Goal: Answer question/provide support: Share knowledge or assist other users

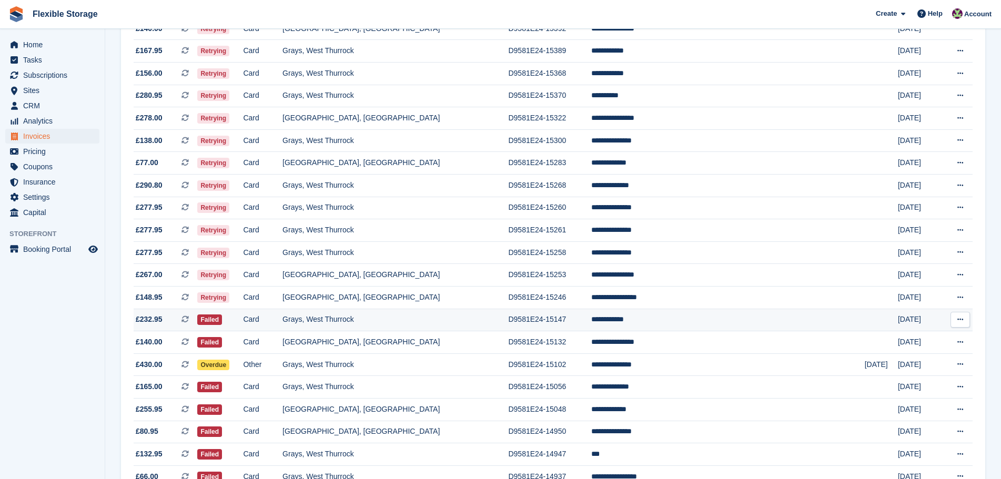
scroll to position [556, 0]
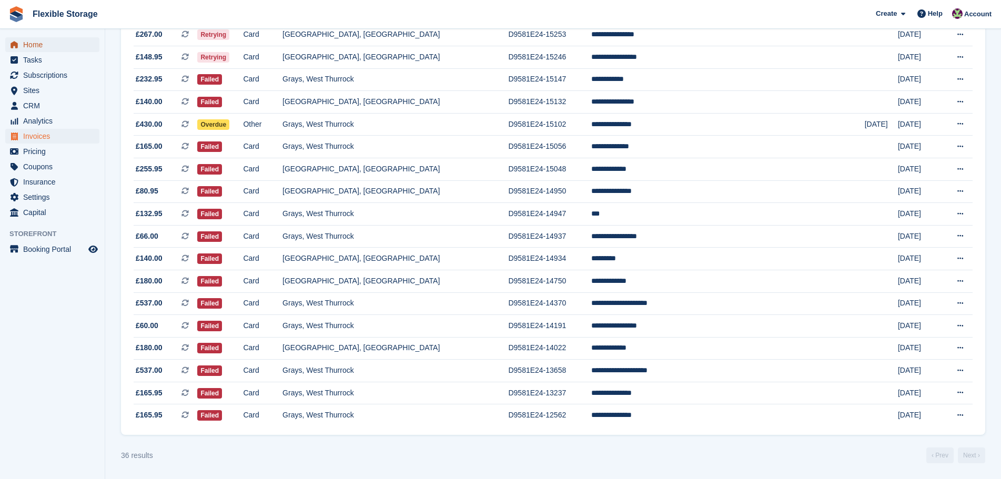
click at [40, 40] on span "Home" at bounding box center [54, 44] width 63 height 15
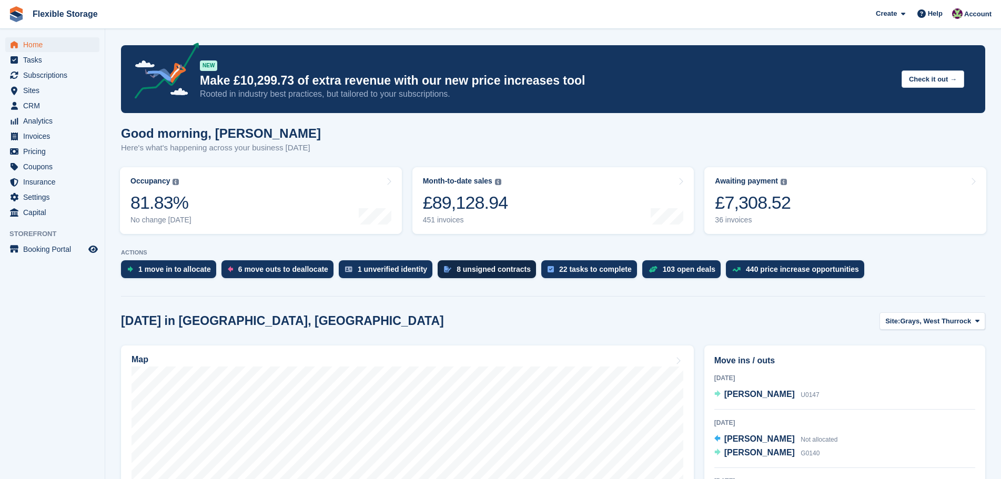
click at [457, 272] on div "8 unsigned contracts" at bounding box center [494, 269] width 74 height 8
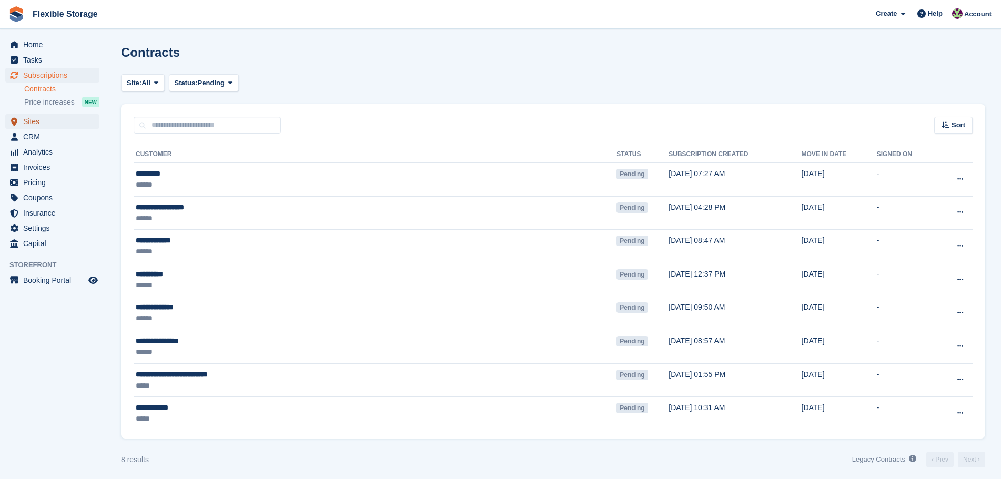
click at [76, 126] on span "Sites" at bounding box center [54, 121] width 63 height 15
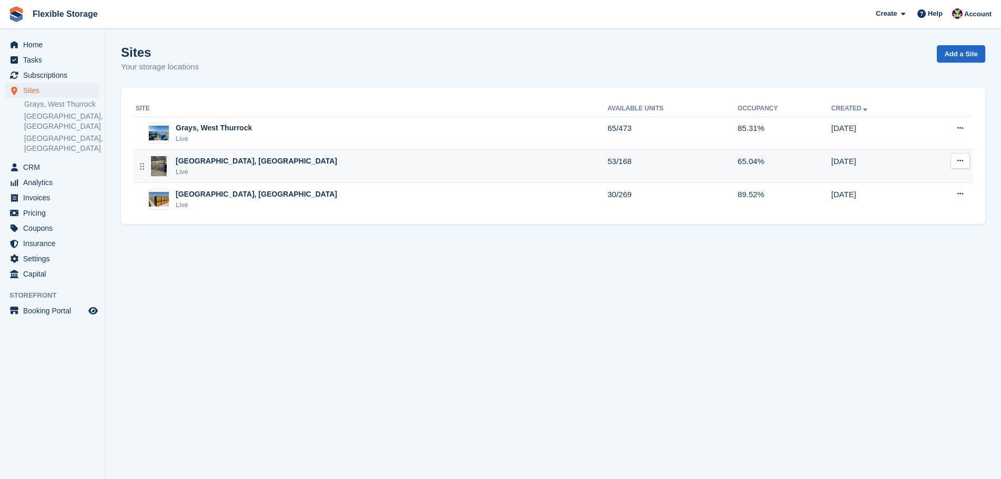
click at [214, 170] on div "Live" at bounding box center [256, 172] width 161 height 11
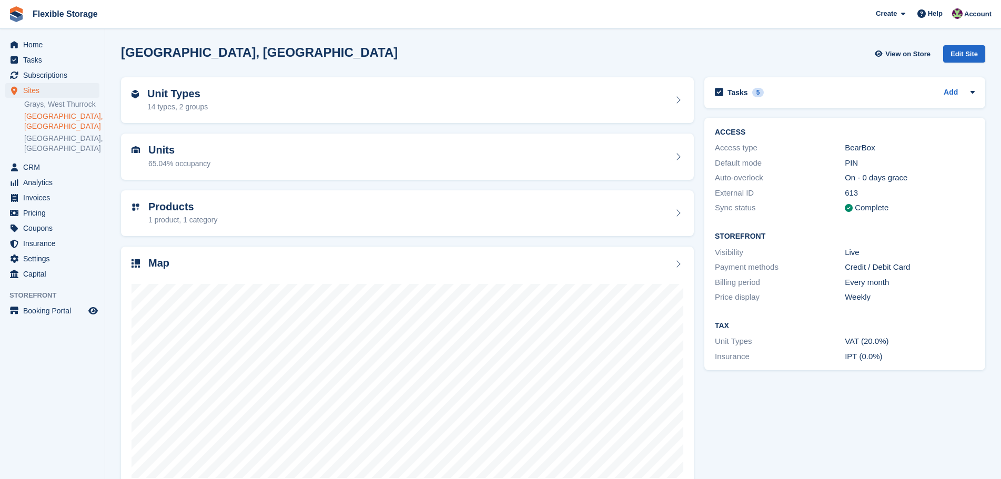
click at [329, 107] on div "Unit Types 14 types, 2 groups" at bounding box center [407, 100] width 552 height 25
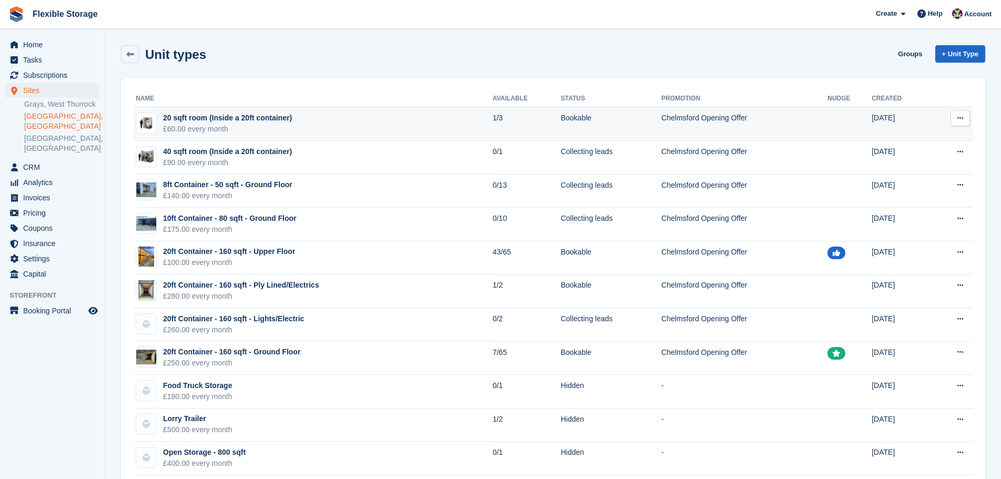
drag, startPoint x: 0, startPoint y: 0, endPoint x: 408, endPoint y: 124, distance: 426.1
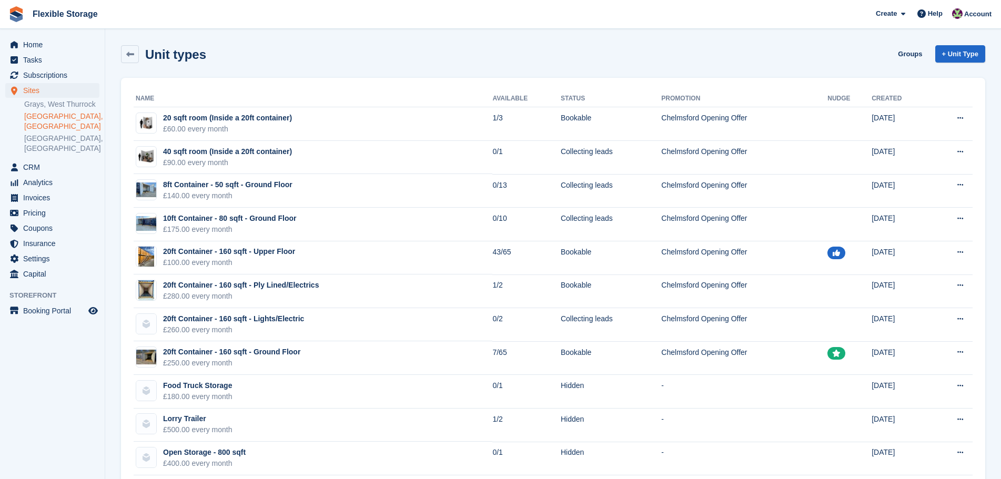
drag, startPoint x: 408, startPoint y: 124, endPoint x: 358, endPoint y: 58, distance: 82.7
click at [358, 58] on div "Unit types Groups + Unit Type" at bounding box center [553, 54] width 864 height 18
click at [81, 74] on span "Subscriptions" at bounding box center [54, 75] width 63 height 15
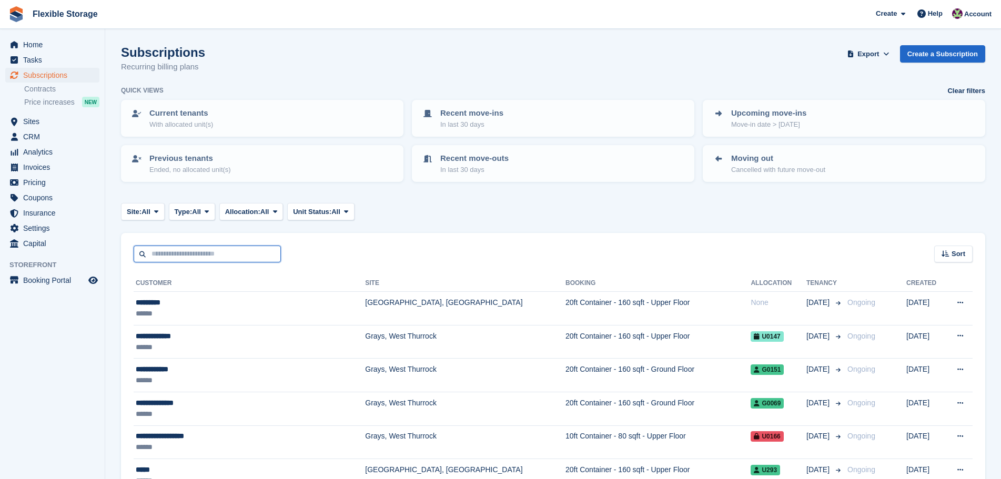
click at [203, 254] on input "text" at bounding box center [207, 254] width 147 height 17
type input "****"
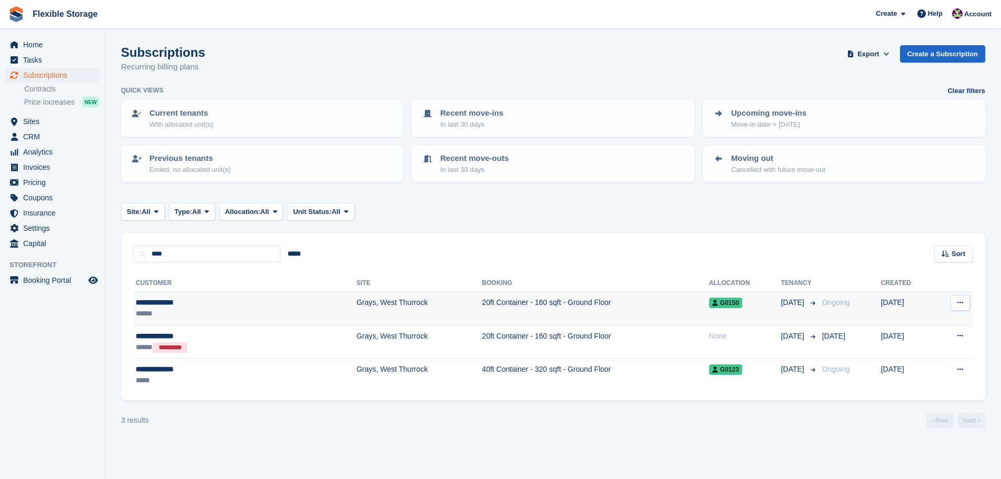
click at [357, 299] on td "Grays, West Thurrock" at bounding box center [420, 309] width 126 height 34
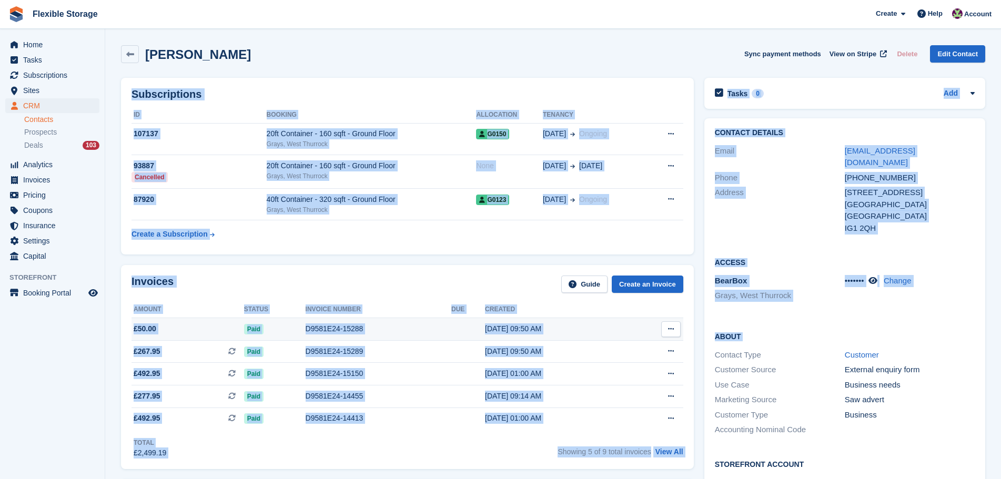
drag, startPoint x: 650, startPoint y: 97, endPoint x: 667, endPoint y: 331, distance: 235.2
click at [501, 259] on div "Subscriptions ID Booking Allocation Tenancy 107137 20ft Container - 160 sqft - …" at bounding box center [407, 166] width 583 height 187
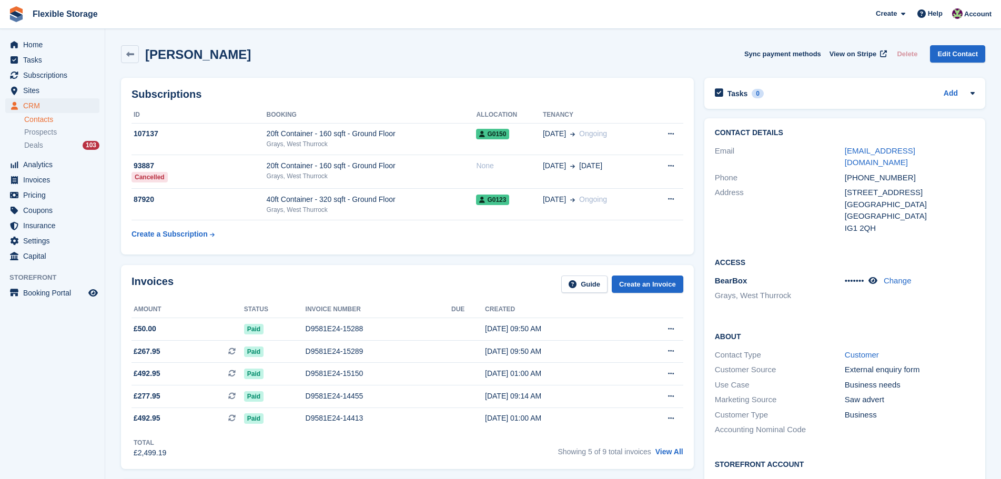
scroll to position [316, 0]
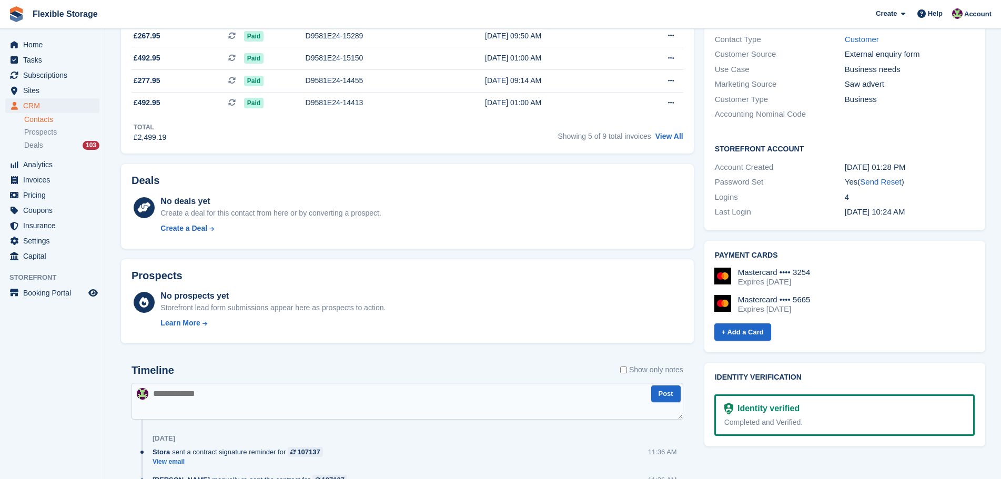
click at [371, 393] on textarea at bounding box center [407, 401] width 552 height 37
click at [371, 394] on textarea at bounding box center [407, 401] width 552 height 37
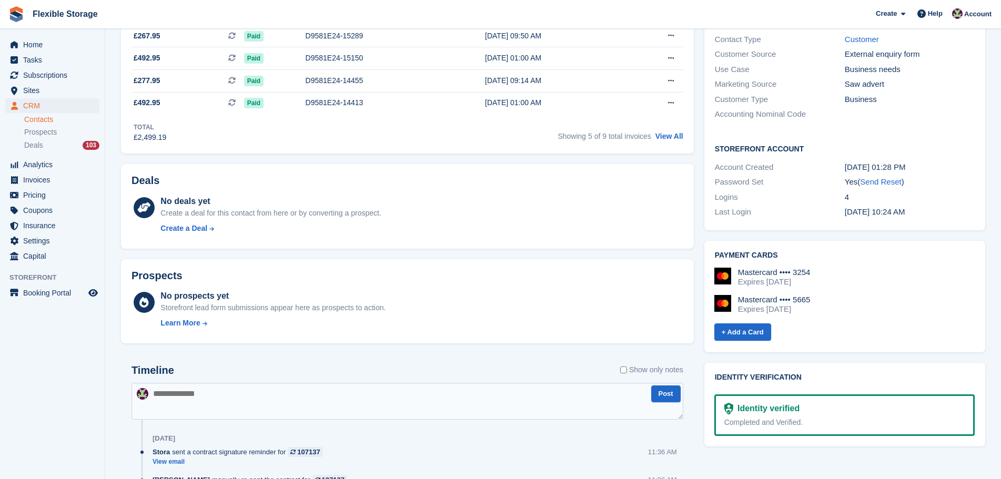
scroll to position [0, 0]
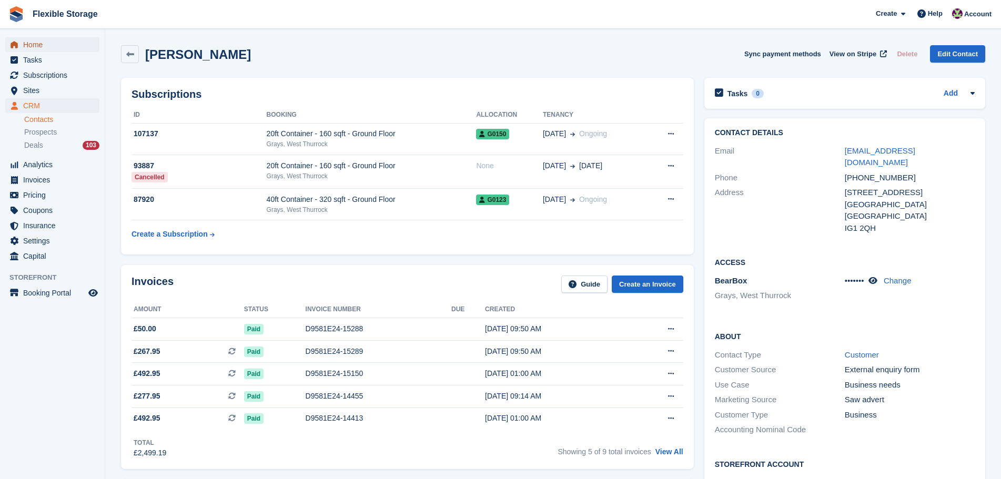
click at [39, 47] on span "Home" at bounding box center [54, 44] width 63 height 15
